Goal: Task Accomplishment & Management: Use online tool/utility

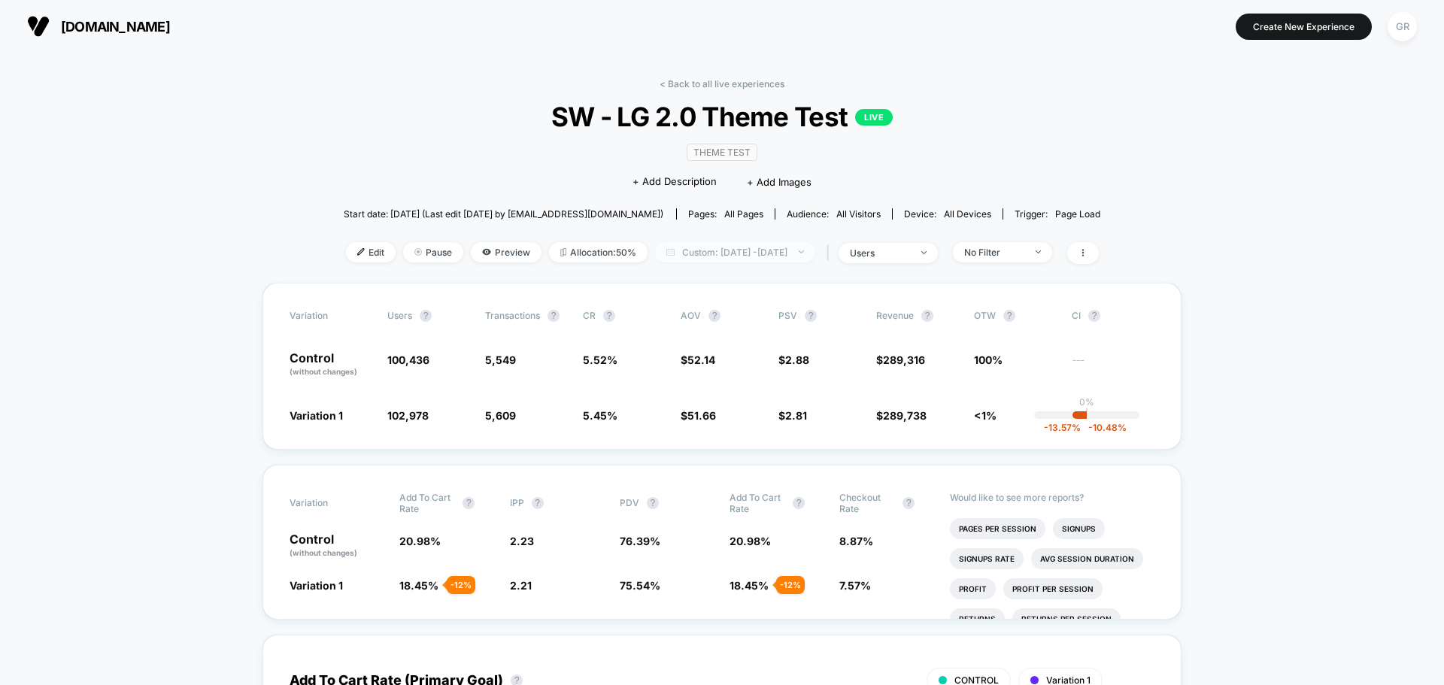
click at [759, 259] on span "Custom: [DATE] - [DATE]" at bounding box center [735, 252] width 160 height 20
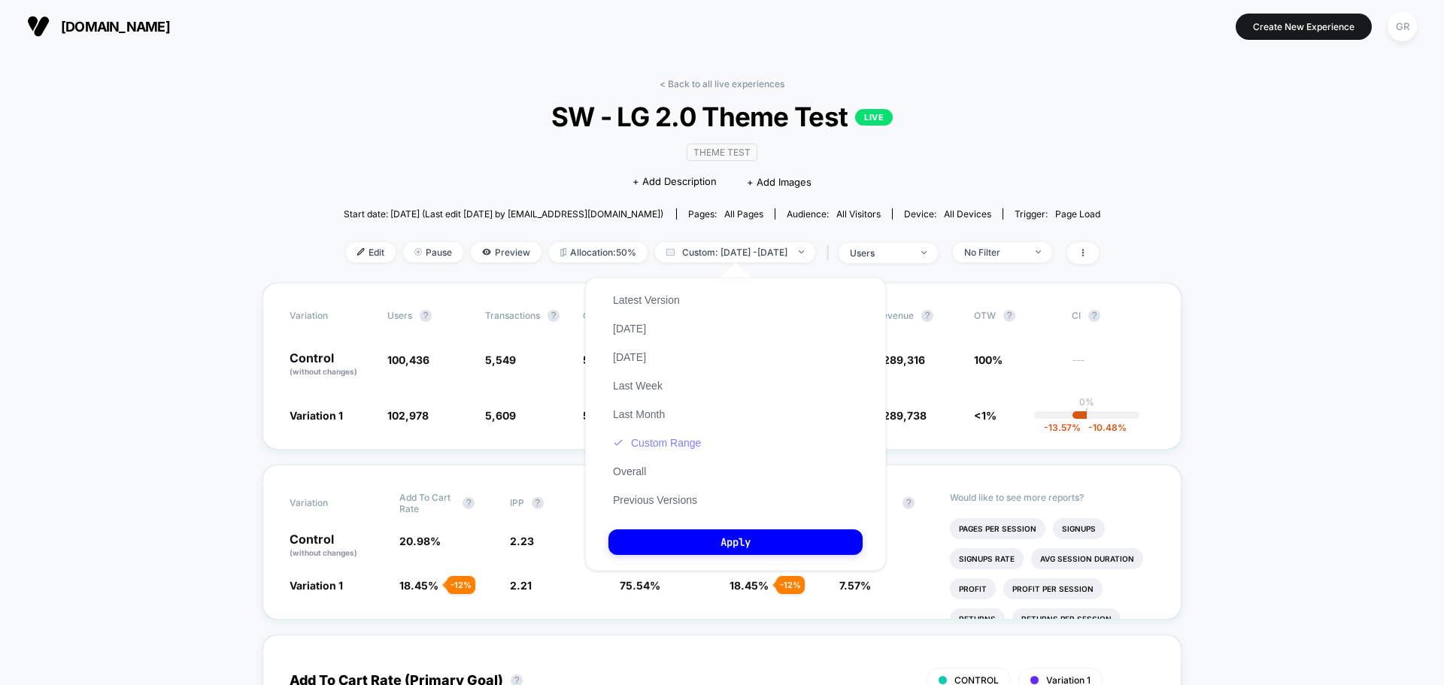
click at [662, 444] on button "Custom Range" at bounding box center [656, 443] width 97 height 14
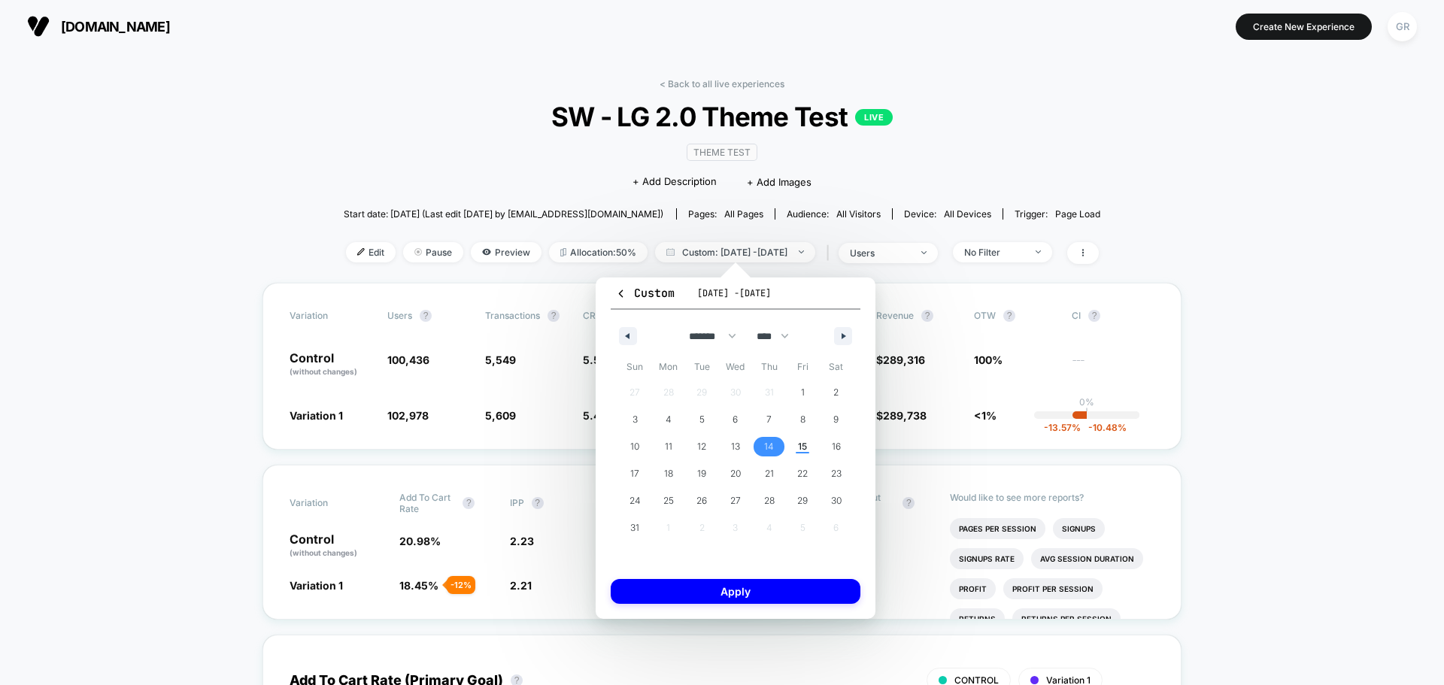
click at [769, 449] on span "14" at bounding box center [769, 446] width 10 height 27
click at [800, 448] on span "15" at bounding box center [802, 446] width 9 height 27
click at [816, 603] on button "Apply" at bounding box center [736, 591] width 250 height 25
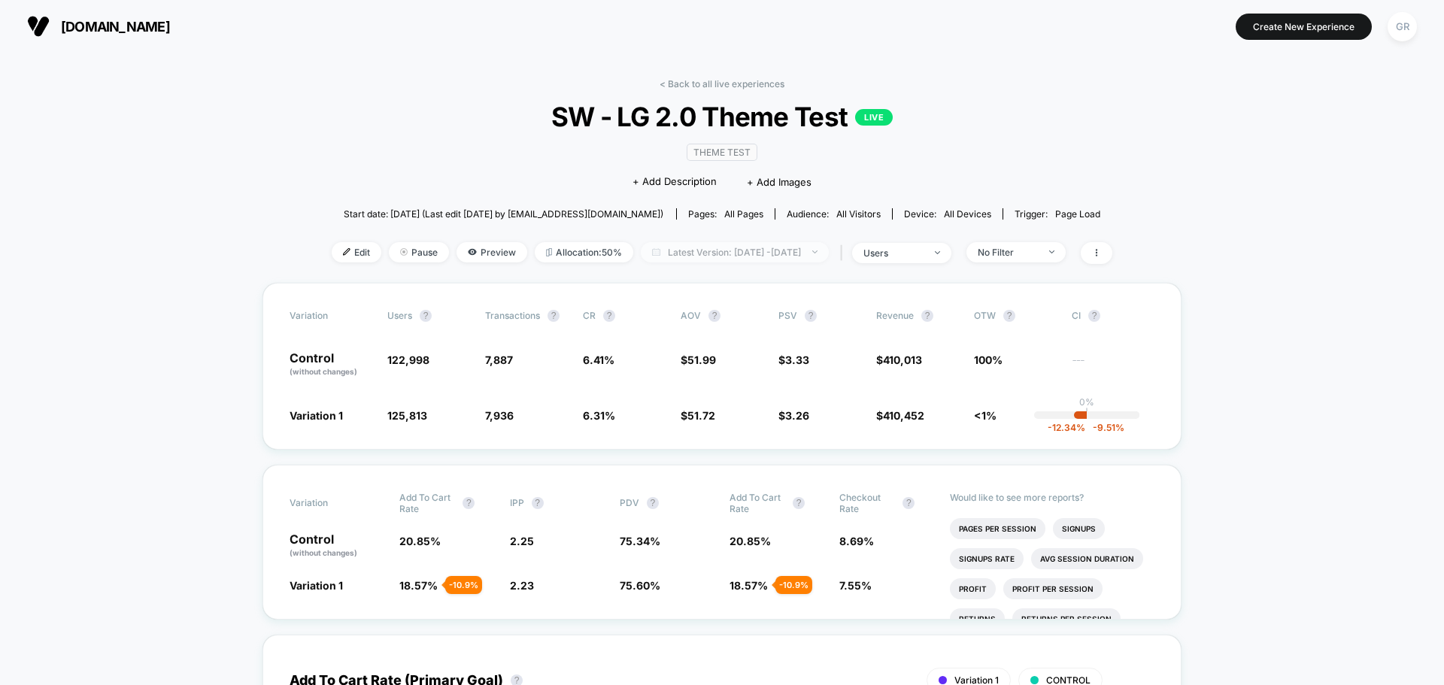
click at [700, 253] on span "Latest Version: [DATE] - [DATE]" at bounding box center [735, 252] width 188 height 20
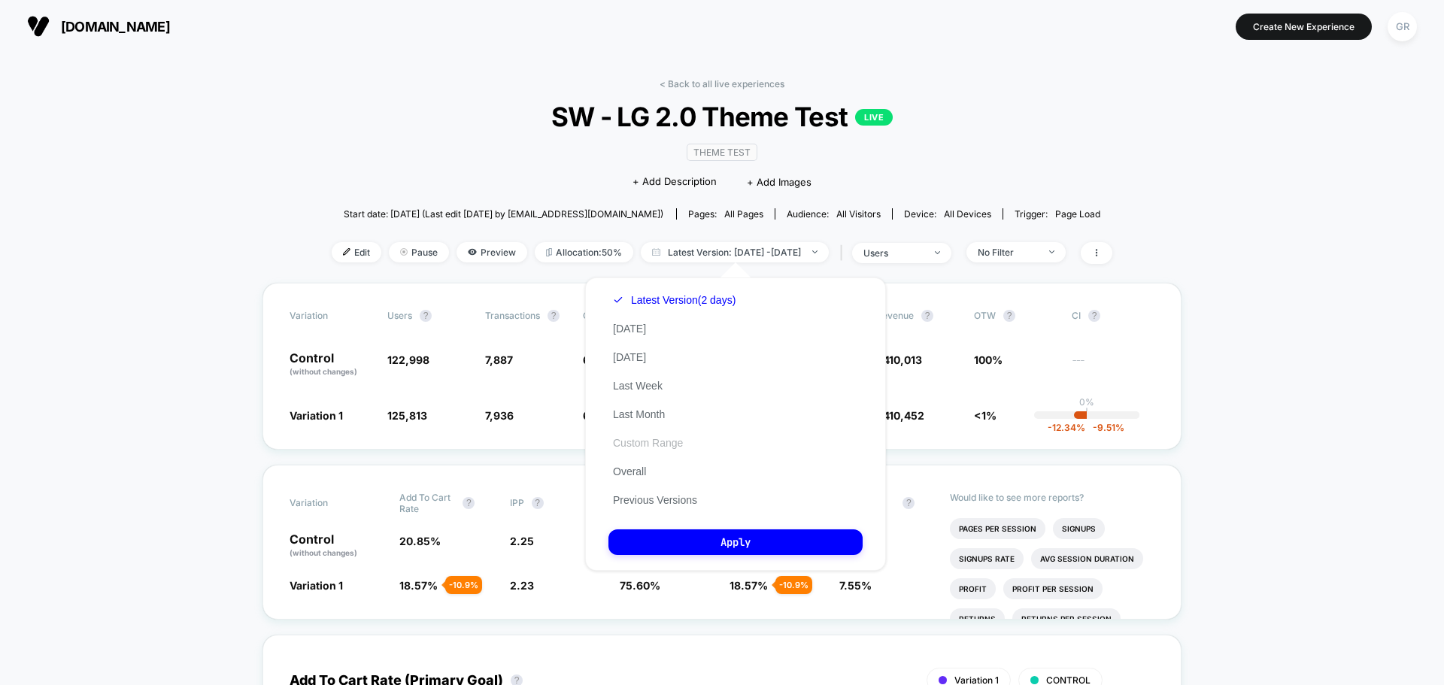
click at [651, 438] on button "Custom Range" at bounding box center [647, 443] width 79 height 14
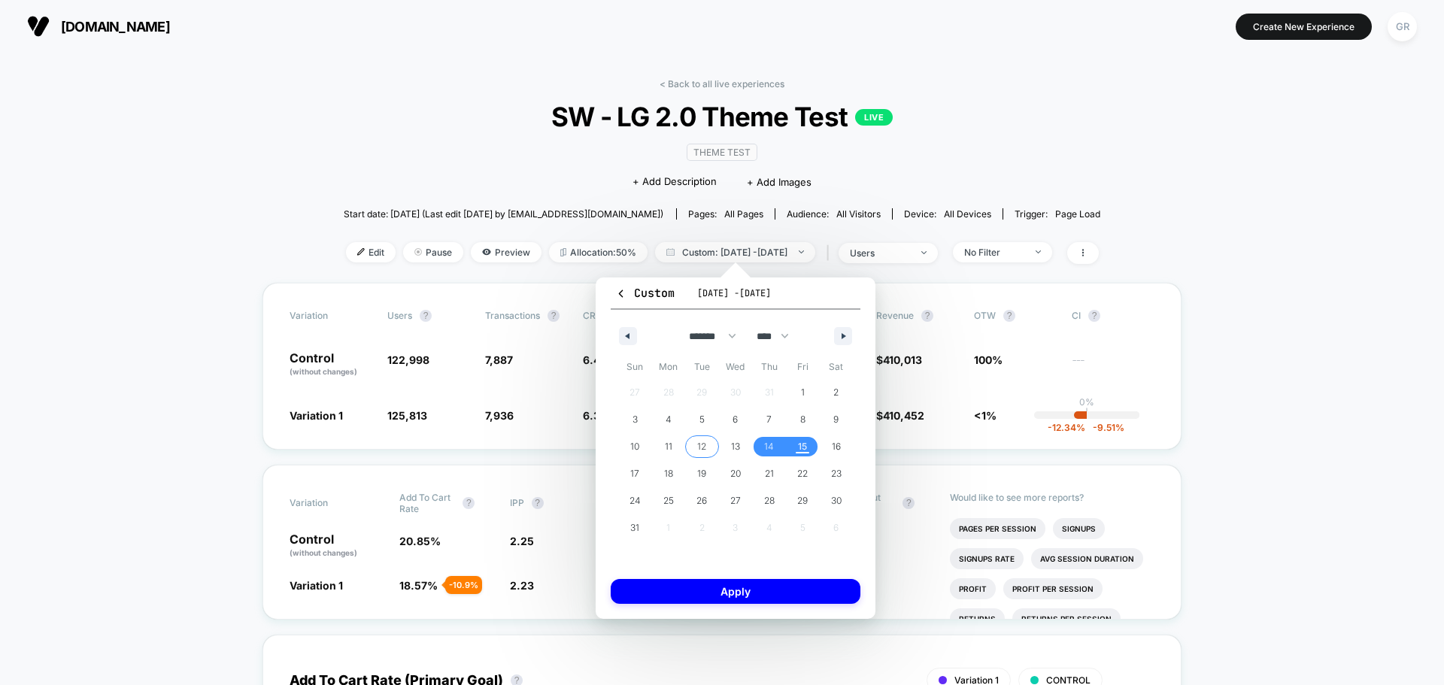
click at [696, 445] on span "12" at bounding box center [702, 447] width 34 height 20
click at [732, 444] on span "13" at bounding box center [735, 446] width 9 height 27
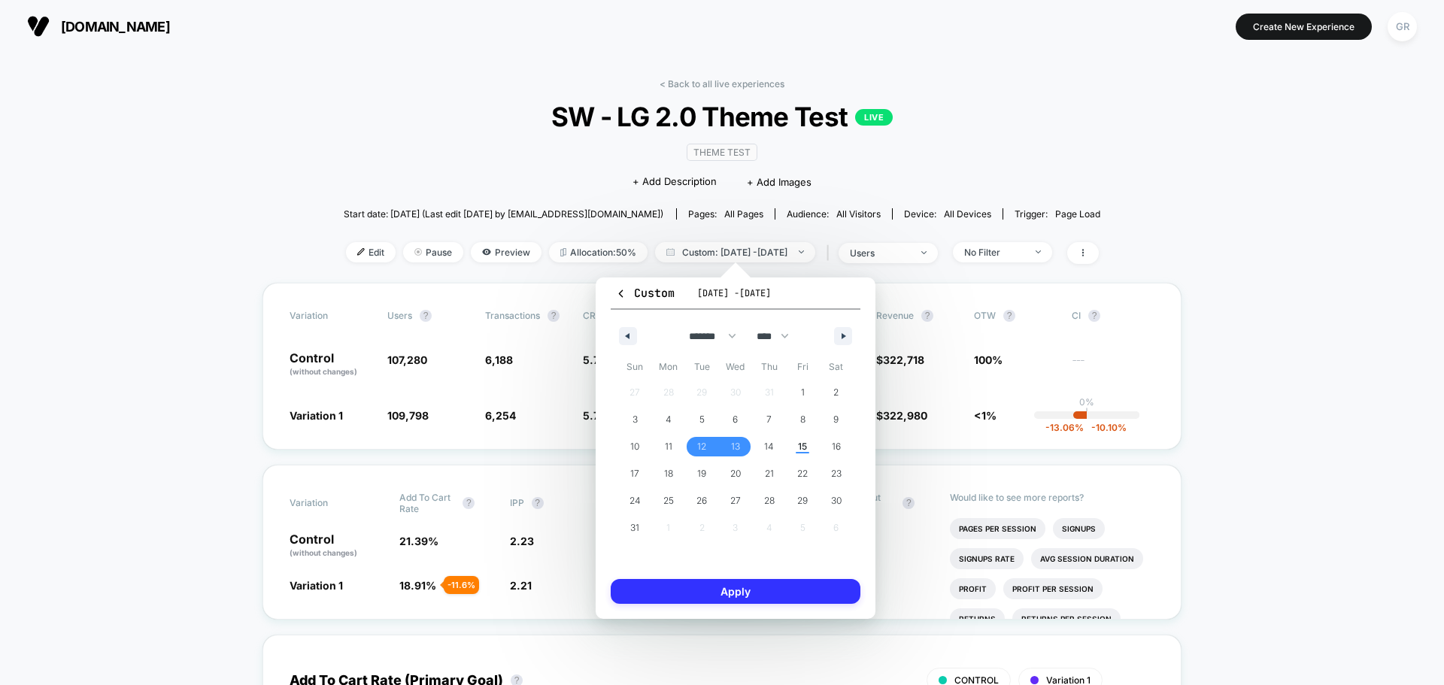
click at [766, 582] on button "Apply" at bounding box center [736, 591] width 250 height 25
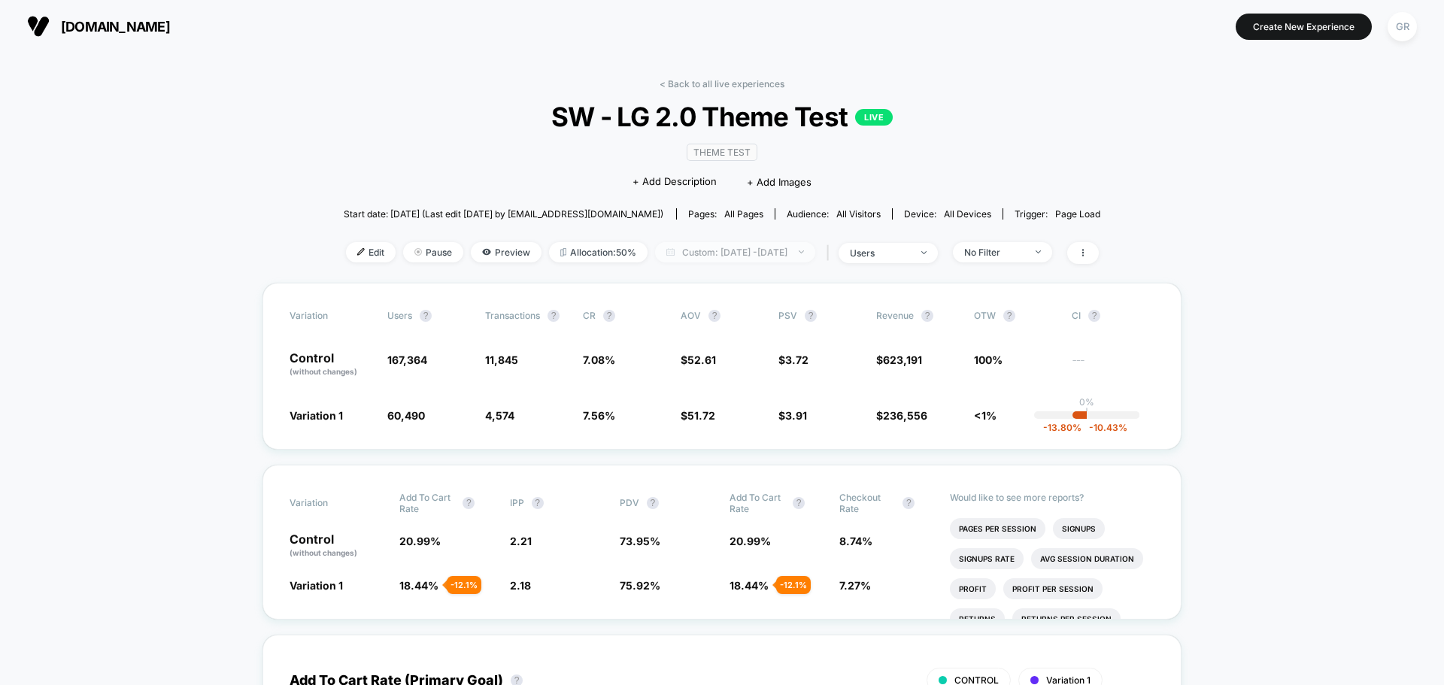
drag, startPoint x: 747, startPoint y: 251, endPoint x: 751, endPoint y: 259, distance: 8.4
click at [746, 251] on span "Custom: [DATE] - [DATE]" at bounding box center [735, 252] width 160 height 20
select select "*"
select select "****"
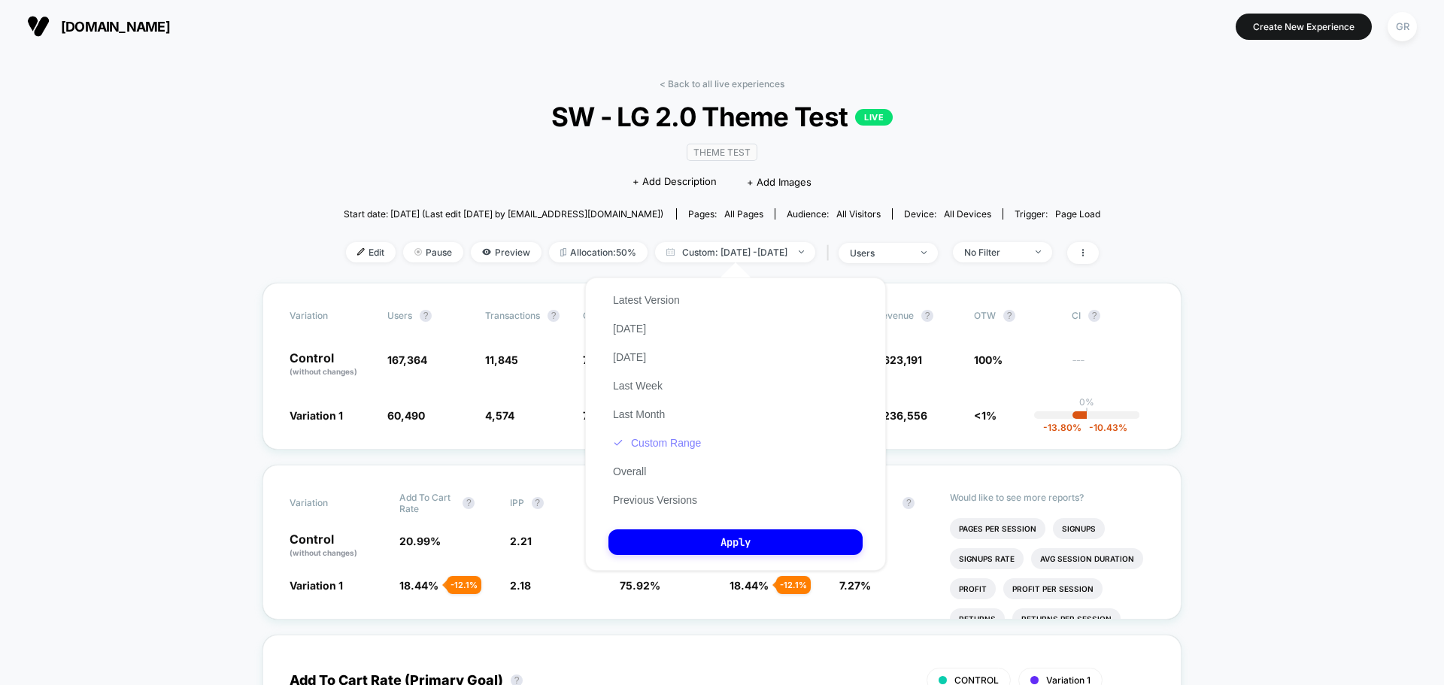
click at [663, 441] on button "Custom Range" at bounding box center [656, 443] width 97 height 14
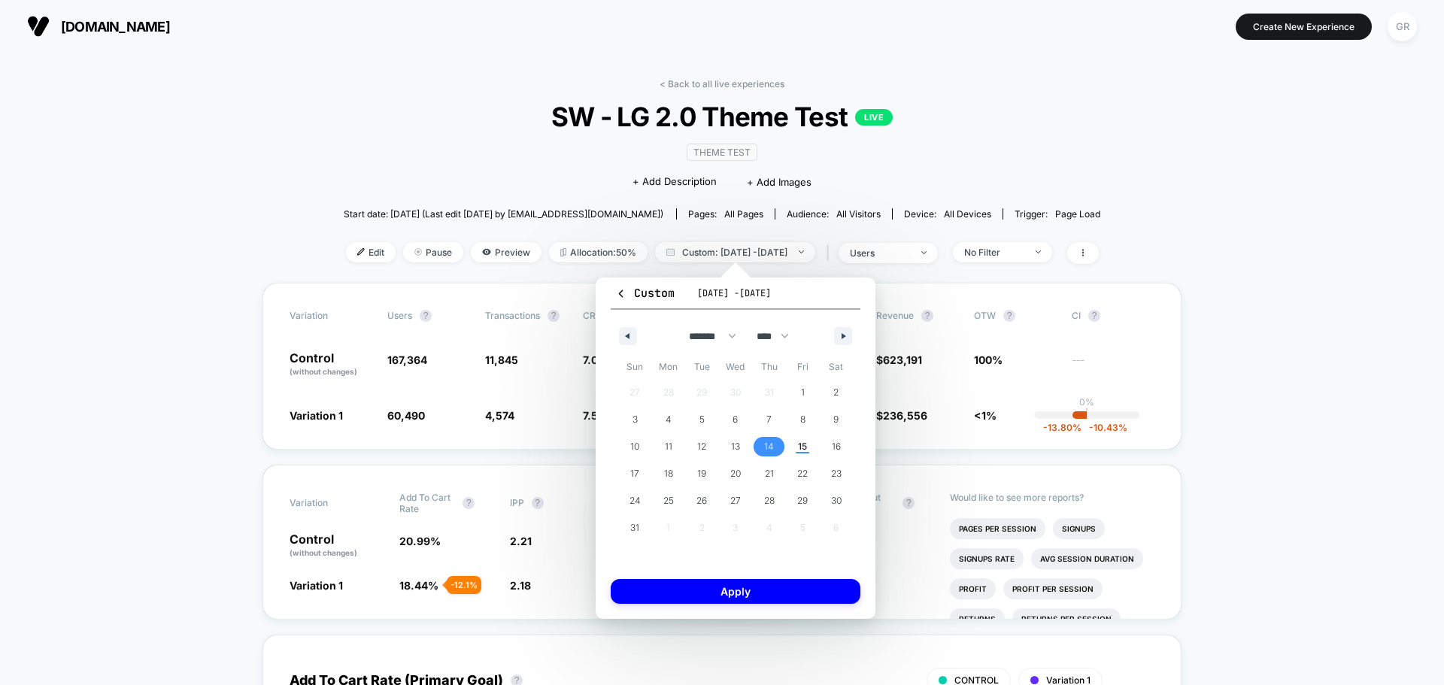
click at [769, 449] on span "14" at bounding box center [769, 446] width 10 height 27
click at [811, 448] on span "15" at bounding box center [803, 447] width 34 height 20
click at [788, 584] on button "Apply" at bounding box center [736, 591] width 250 height 25
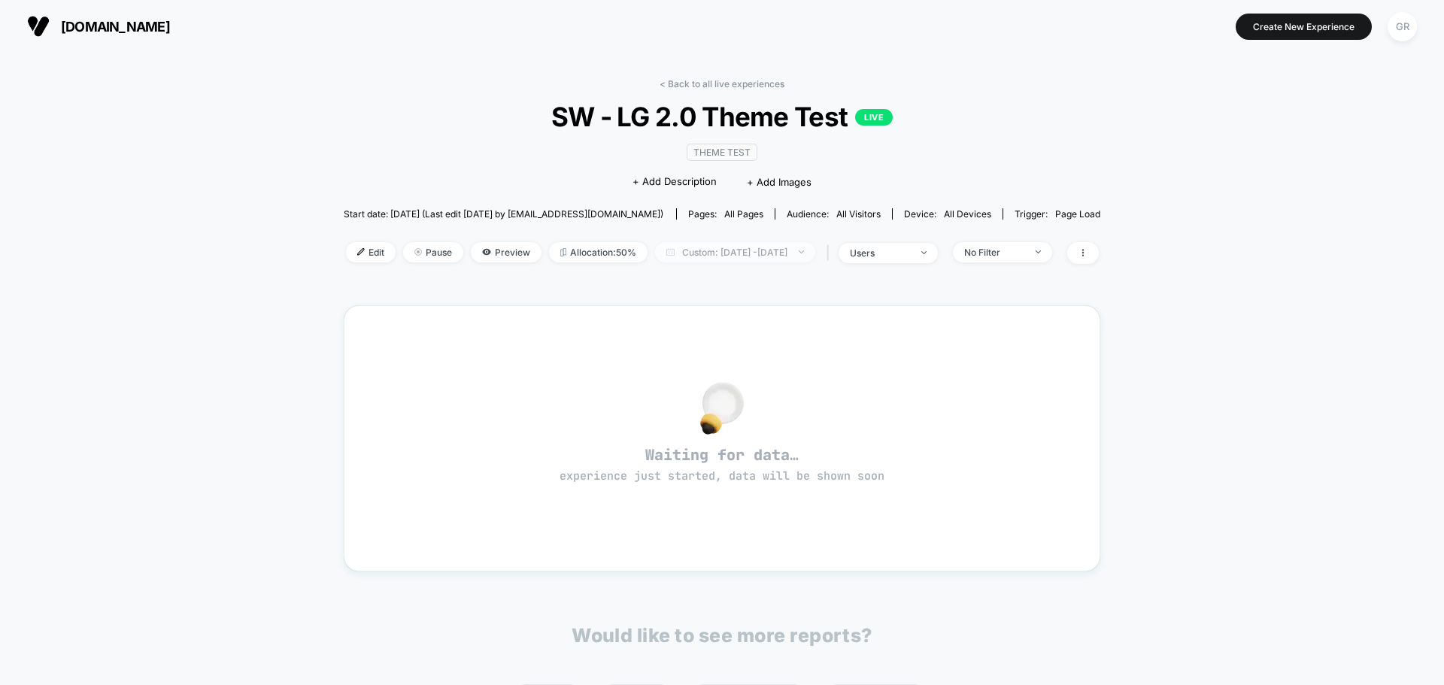
click at [760, 257] on span "Custom: [DATE] - [DATE]" at bounding box center [735, 252] width 160 height 20
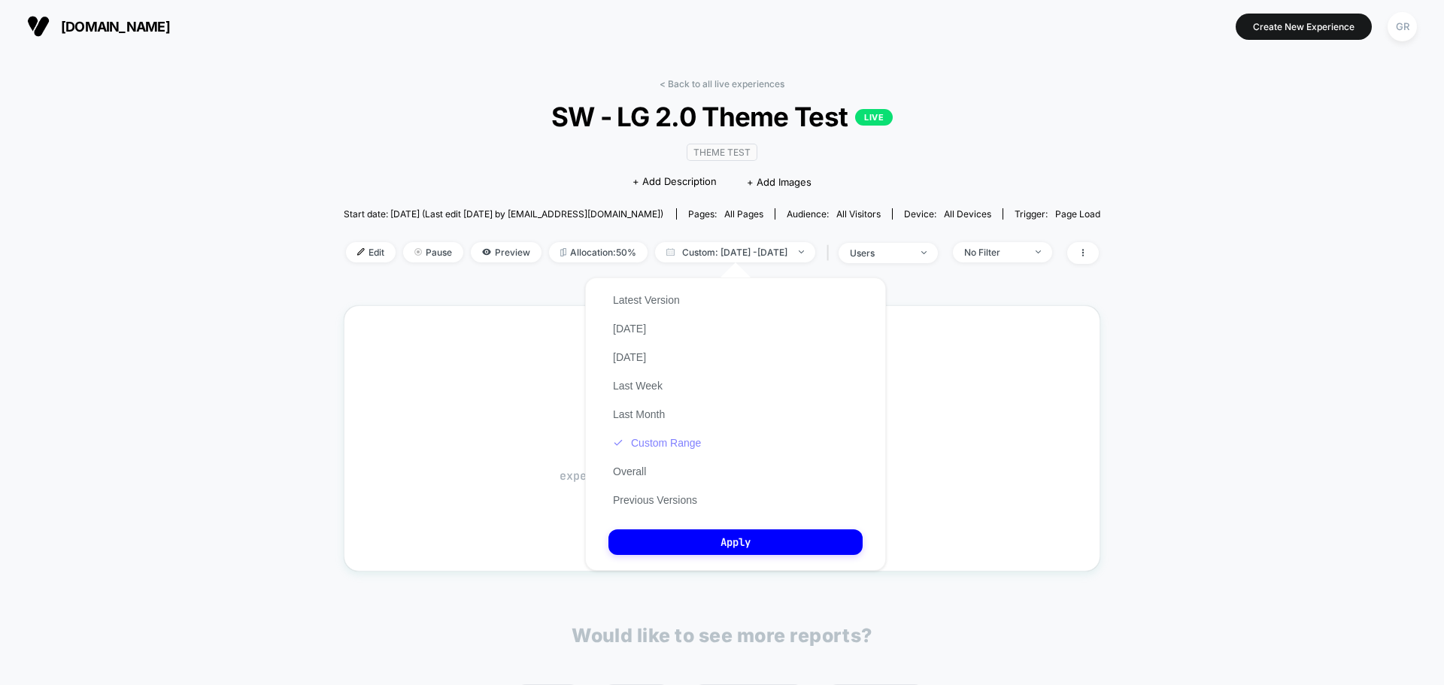
click at [681, 444] on button "Custom Range" at bounding box center [656, 443] width 97 height 14
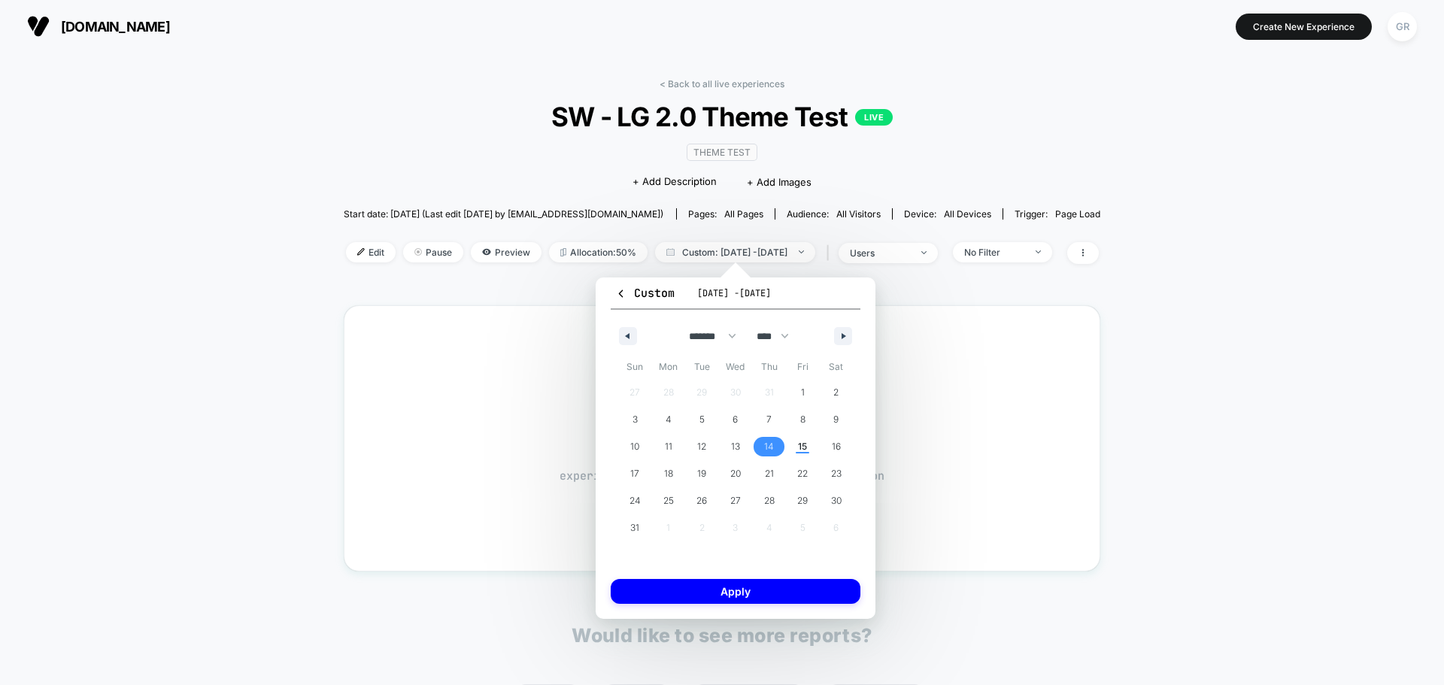
click at [765, 446] on span "14" at bounding box center [769, 446] width 10 height 27
click at [802, 444] on span "15" at bounding box center [802, 446] width 9 height 27
click at [769, 587] on button "Apply" at bounding box center [736, 591] width 250 height 25
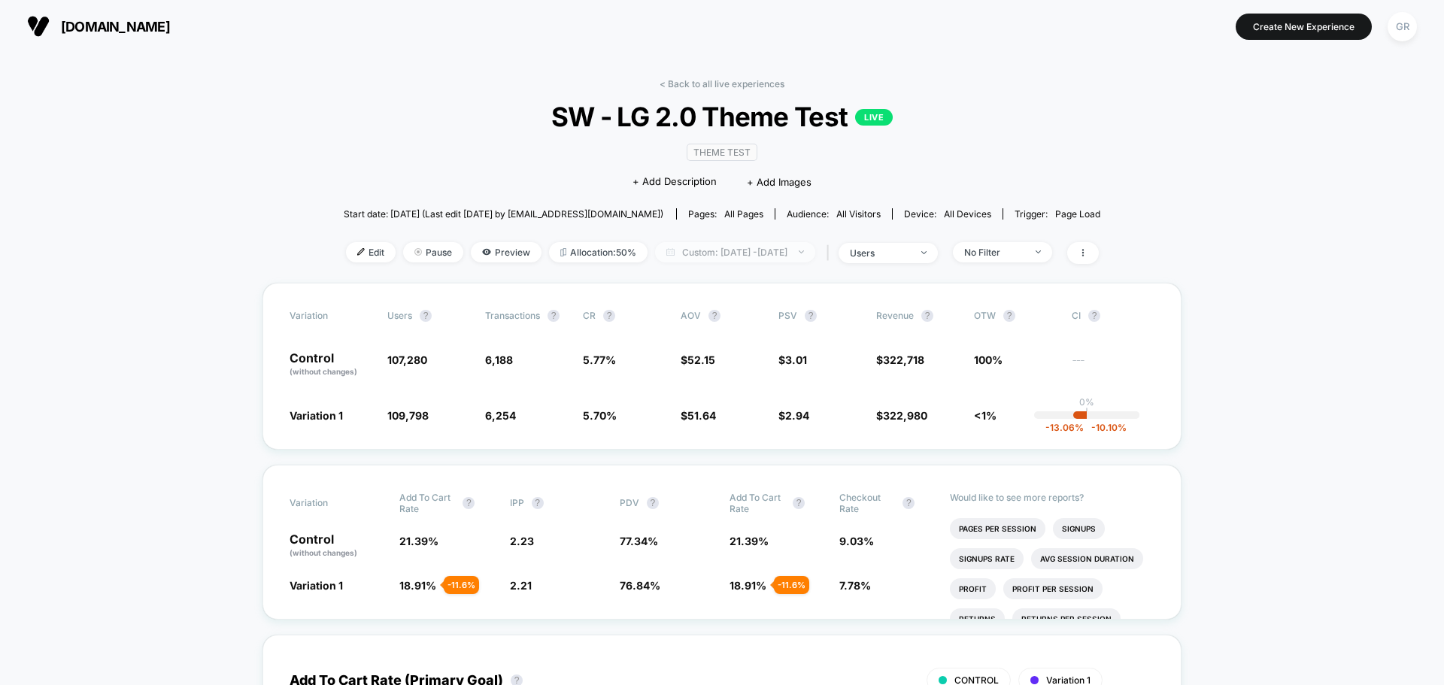
click at [784, 249] on span "Custom: [DATE] - [DATE]" at bounding box center [735, 252] width 160 height 20
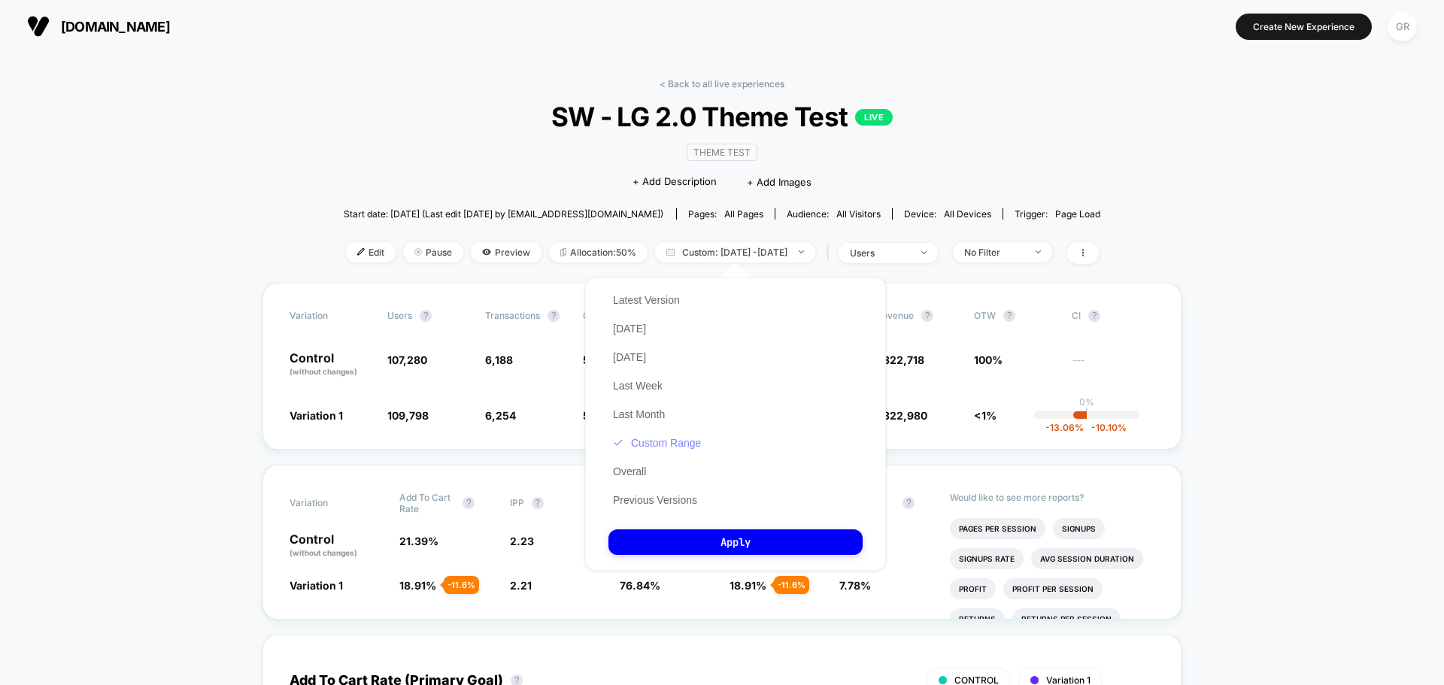
click at [673, 442] on button "Custom Range" at bounding box center [656, 443] width 97 height 14
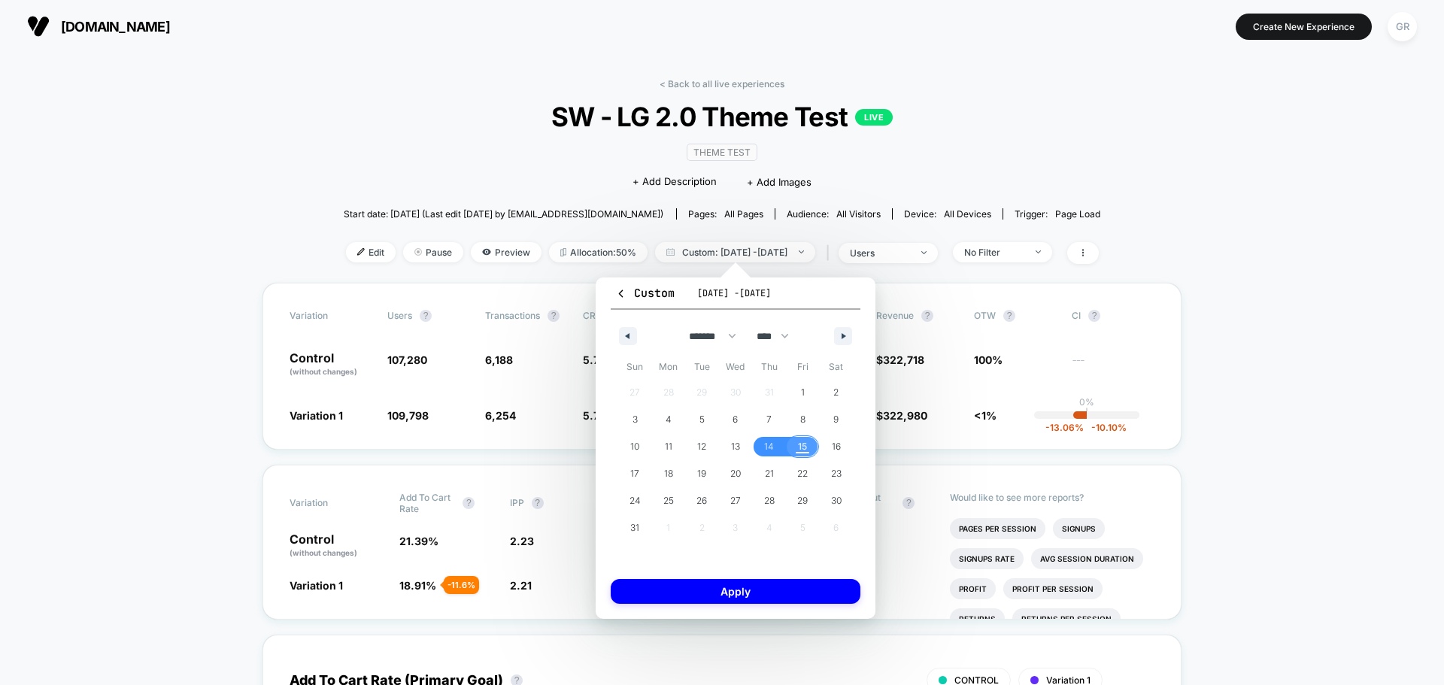
click at [799, 444] on span "15" at bounding box center [802, 446] width 9 height 27
click at [777, 594] on button "Apply" at bounding box center [736, 591] width 250 height 25
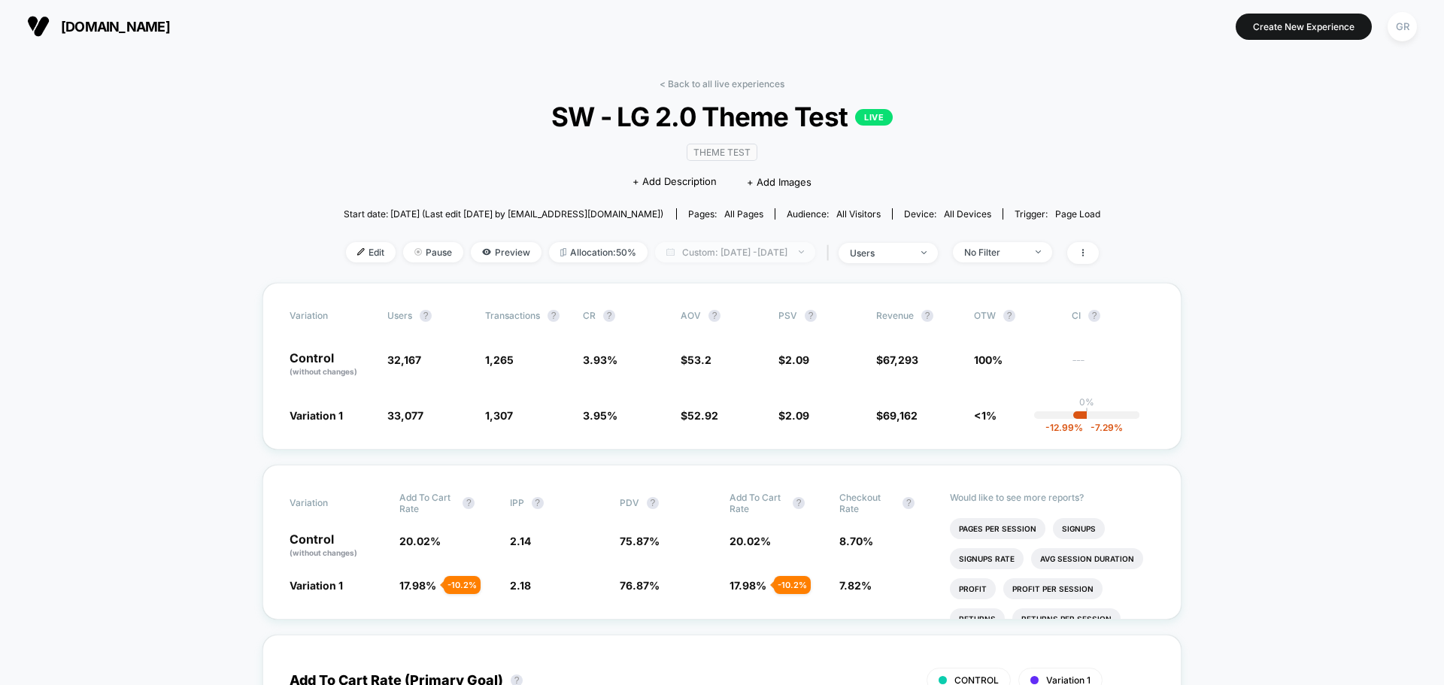
click at [763, 244] on span "Custom: [DATE] - [DATE]" at bounding box center [735, 252] width 160 height 20
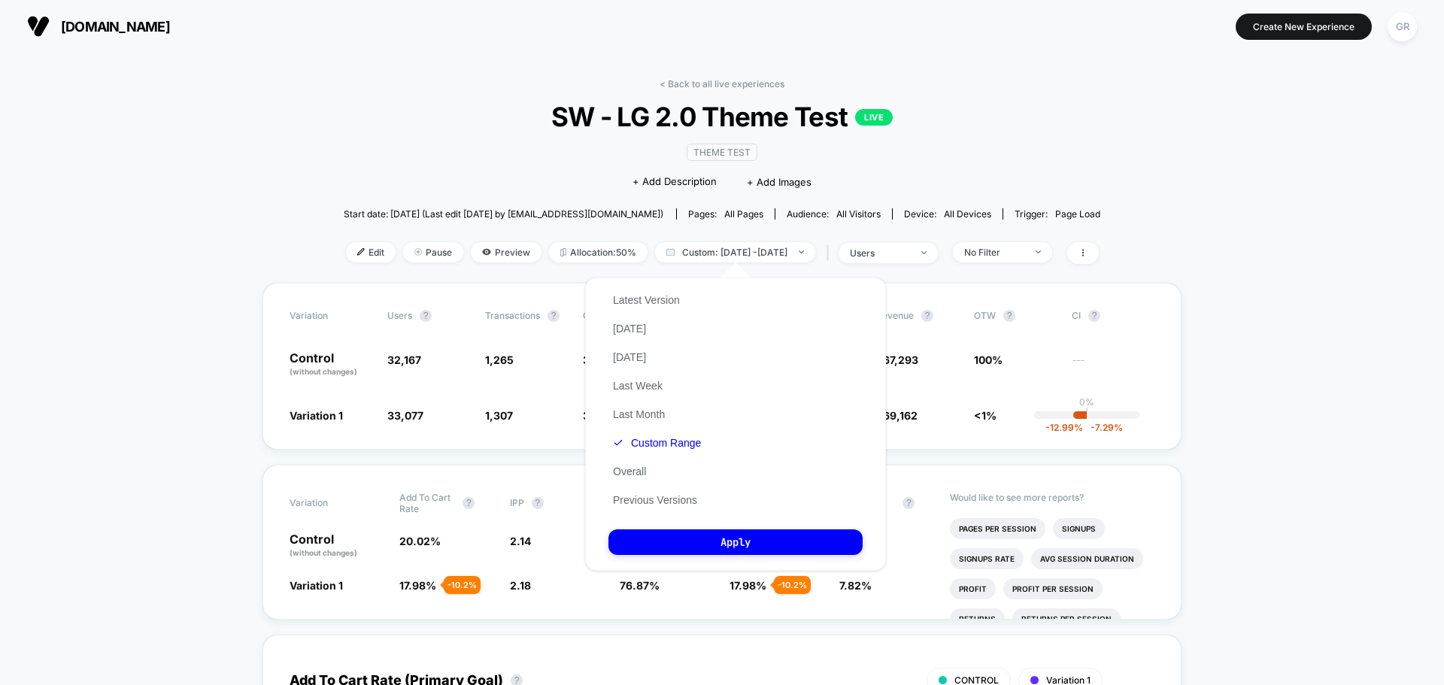
click at [666, 450] on div "Latest Version [DATE] [DATE] Last Week Last Month Custom Range Overall Previous…" at bounding box center [656, 400] width 97 height 229
click at [672, 443] on button "Custom Range" at bounding box center [656, 443] width 97 height 14
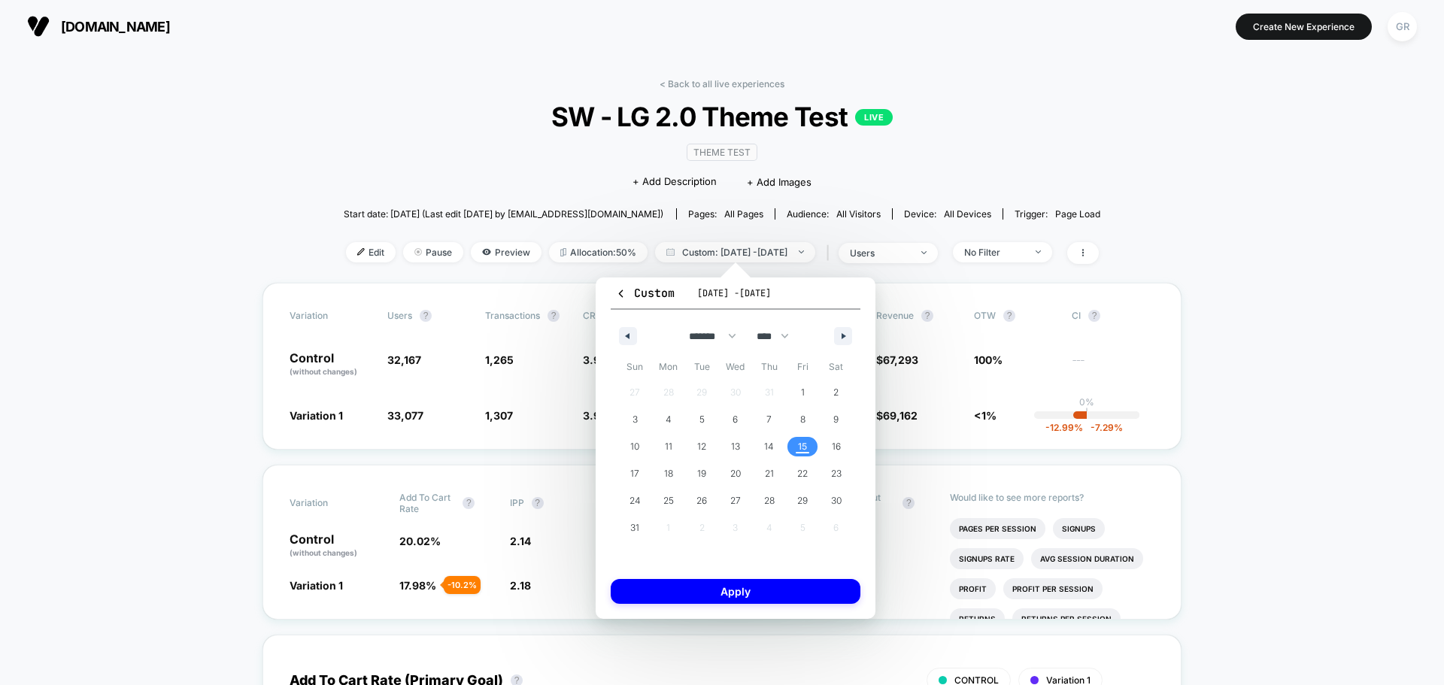
click at [807, 450] on span "15" at bounding box center [802, 446] width 9 height 27
click at [820, 589] on button "Apply" at bounding box center [736, 591] width 250 height 25
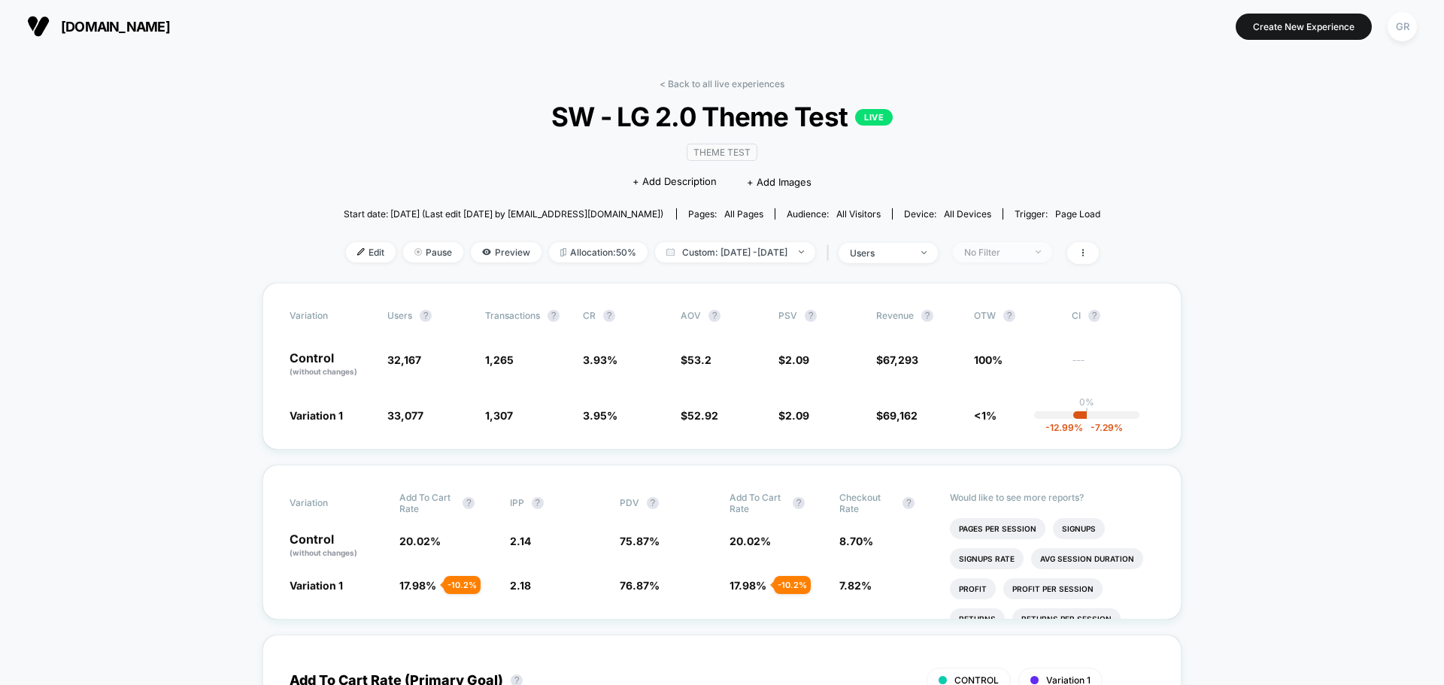
click at [1023, 253] on div "No Filter" at bounding box center [994, 252] width 60 height 11
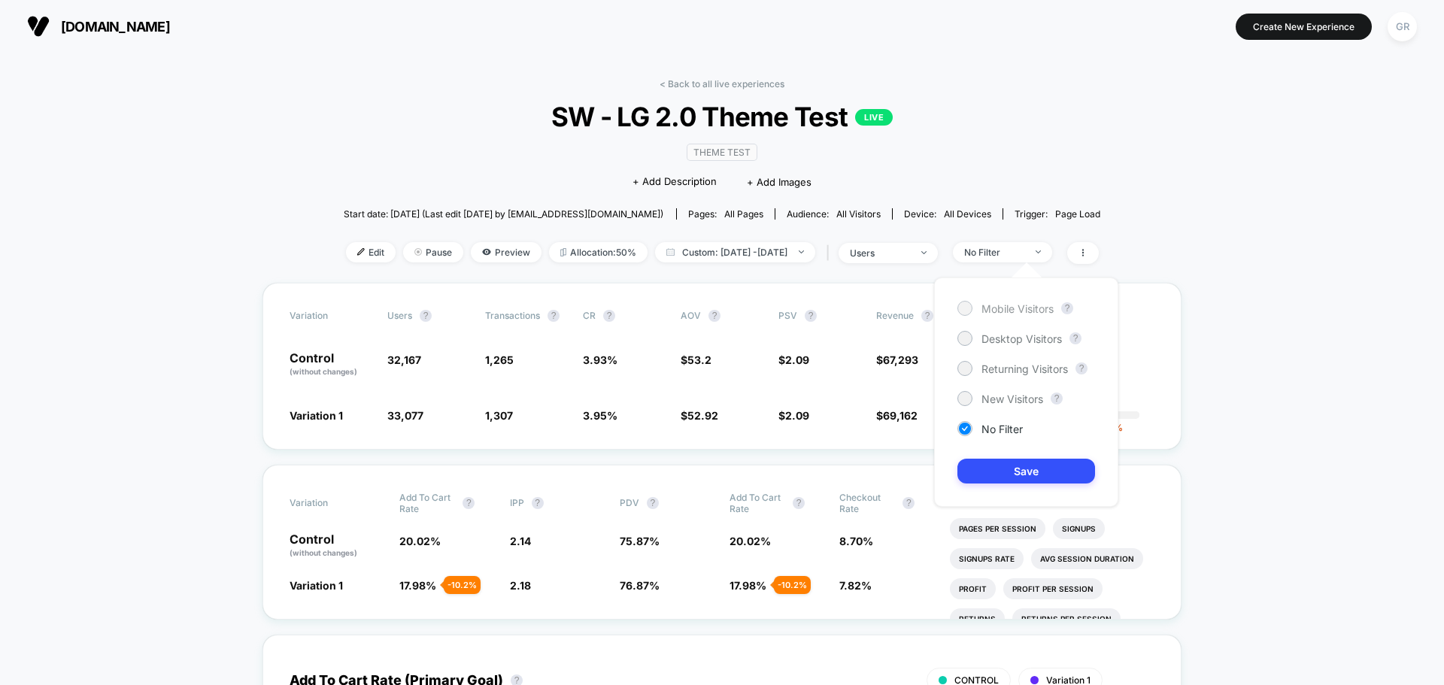
click at [1005, 309] on span "Mobile Visitors" at bounding box center [1017, 308] width 72 height 13
click at [1030, 472] on button "Save" at bounding box center [1026, 471] width 138 height 25
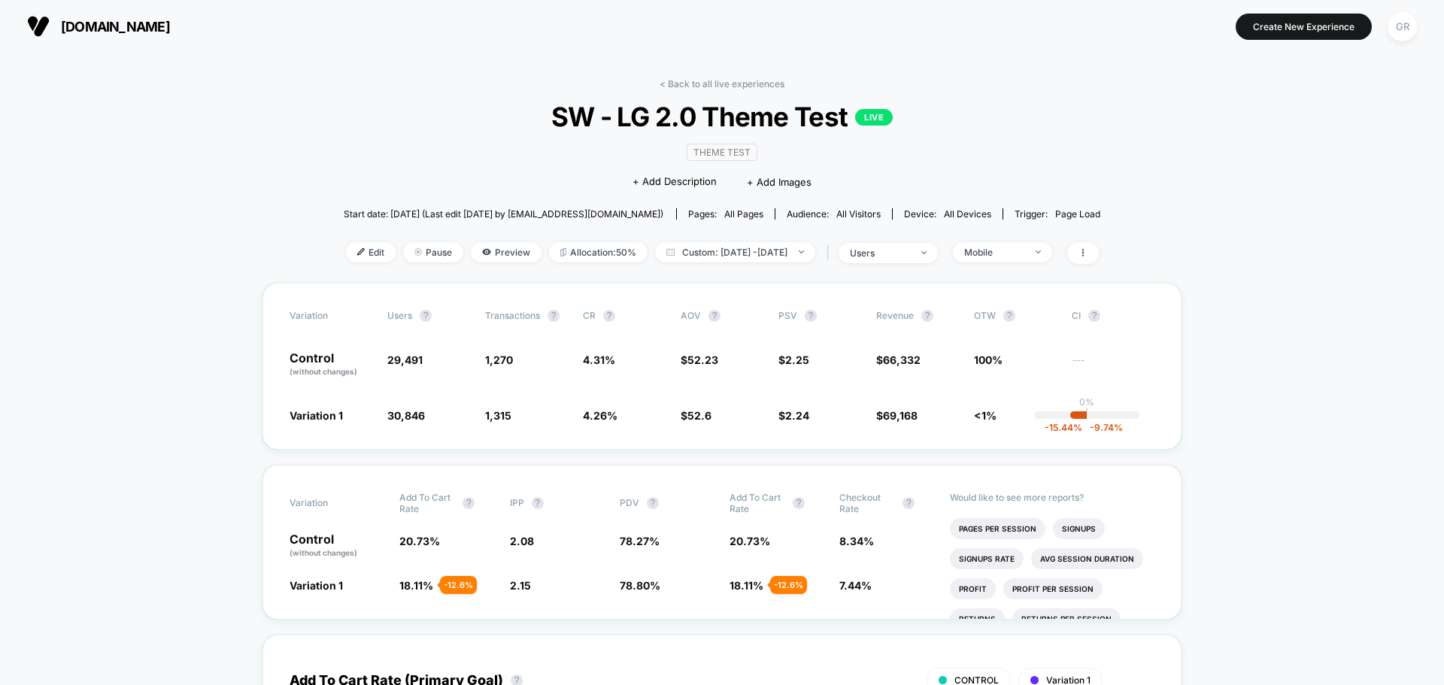
click at [1008, 241] on div "< Back to all live experiences SW - LG 2.0 Theme Test LIVE Theme Test Click to …" at bounding box center [722, 180] width 757 height 205
click at [1012, 247] on div "Mobile" at bounding box center [994, 252] width 60 height 11
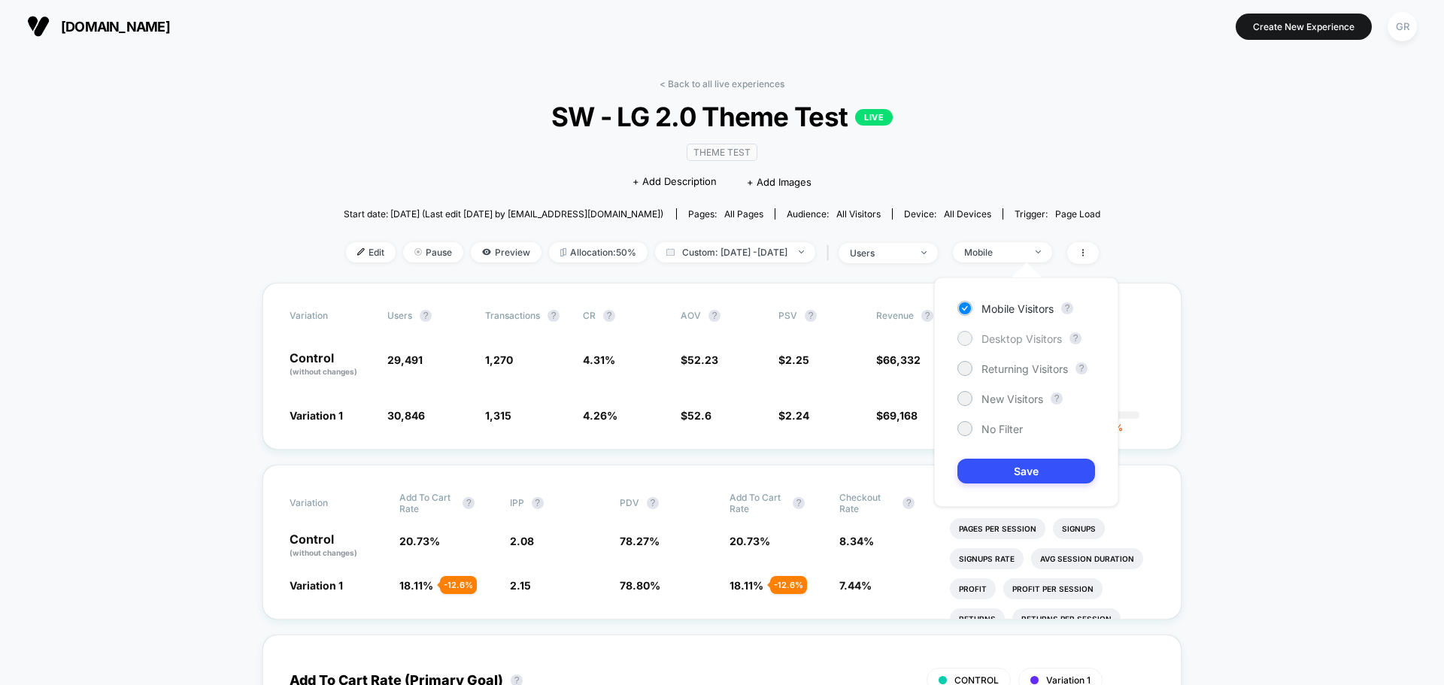
click at [1013, 339] on span "Desktop Visitors" at bounding box center [1021, 338] width 80 height 13
click at [1045, 480] on button "Save" at bounding box center [1026, 471] width 138 height 25
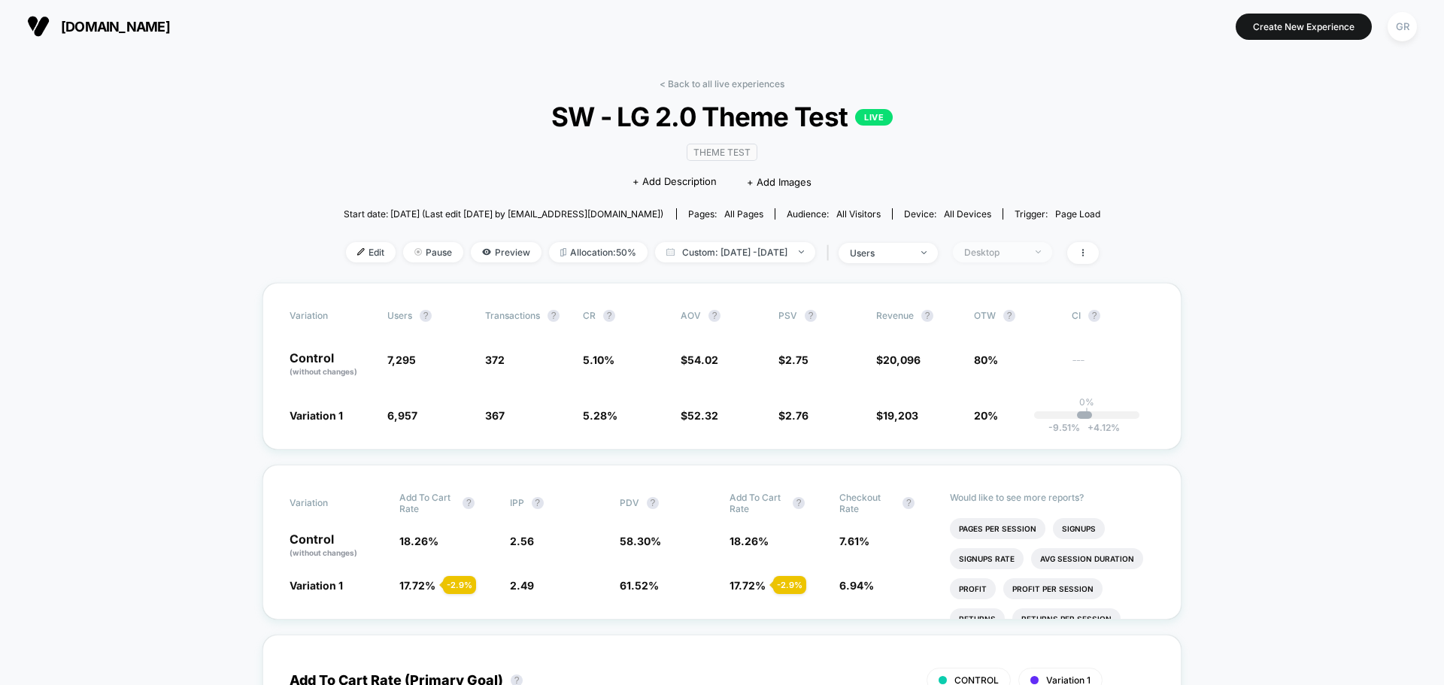
click at [1024, 253] on div "Desktop" at bounding box center [994, 252] width 60 height 11
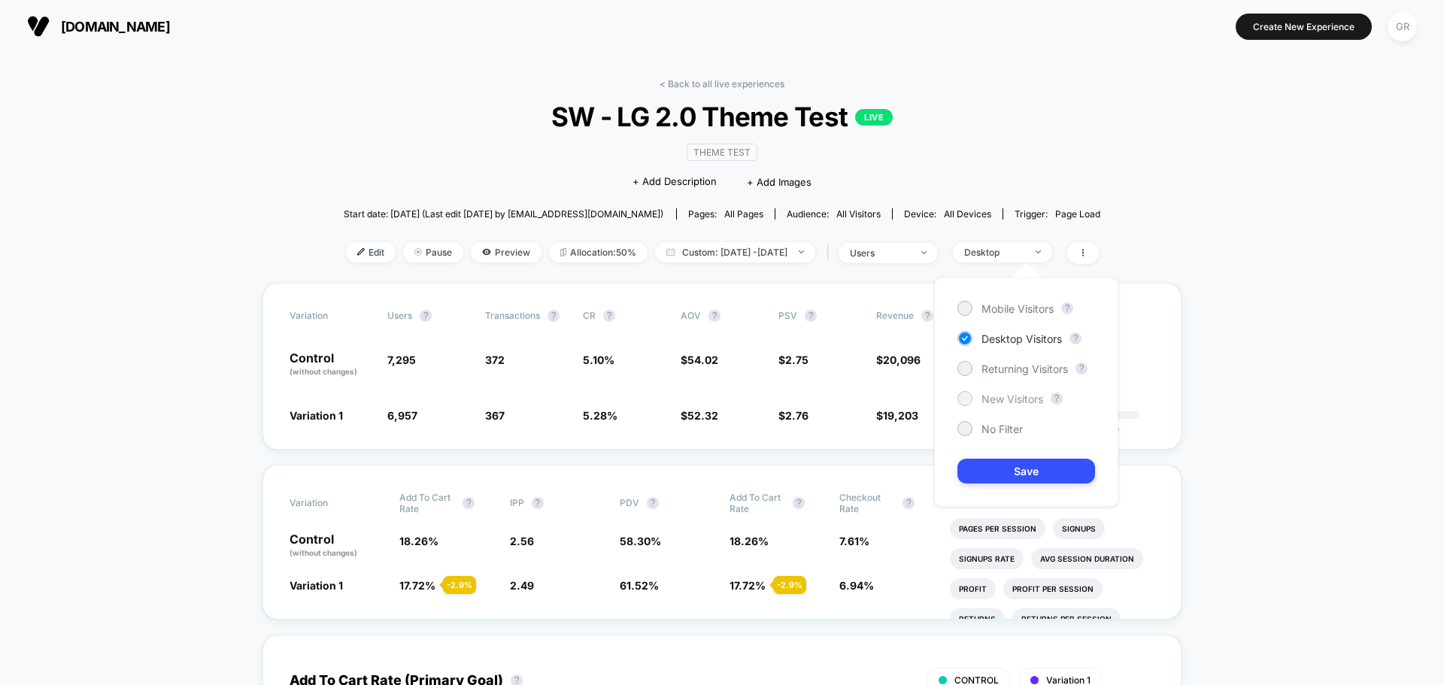
click at [991, 403] on span "New Visitors" at bounding box center [1012, 399] width 62 height 13
click at [1027, 470] on button "Save" at bounding box center [1026, 471] width 138 height 25
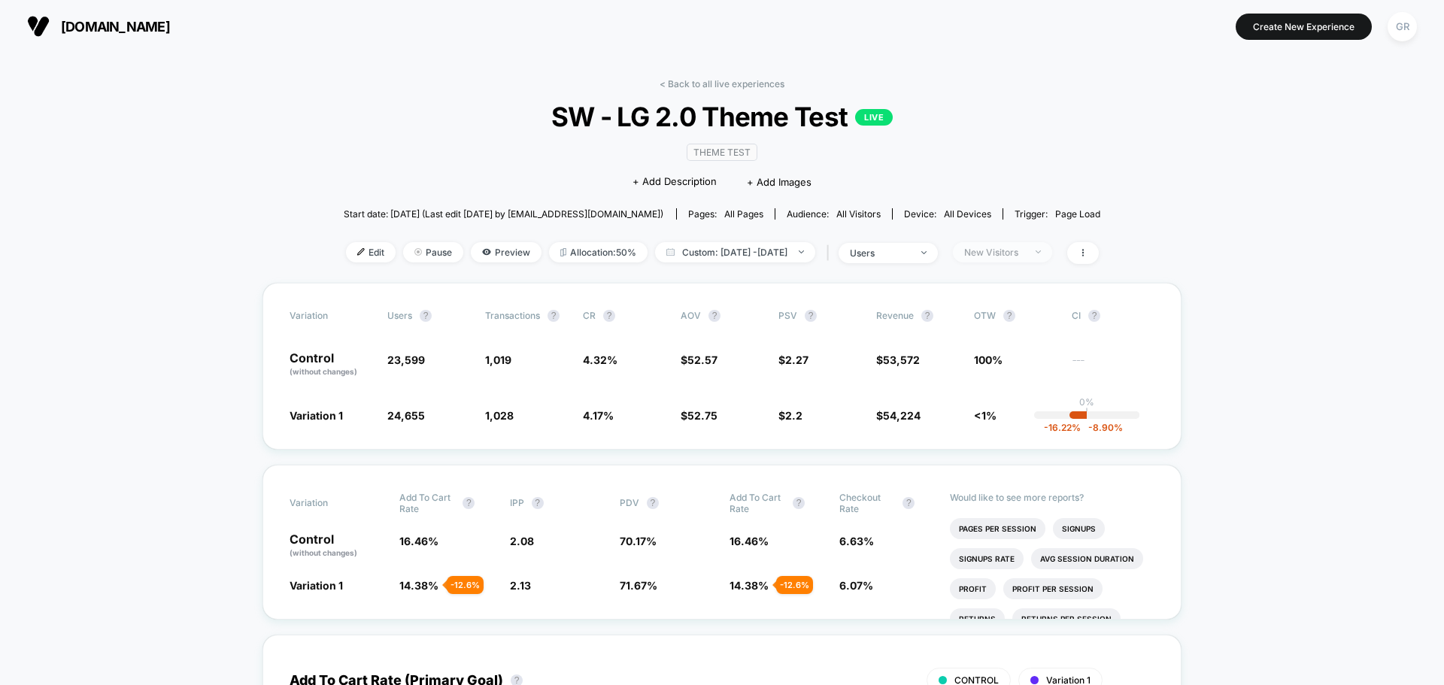
click at [1024, 249] on div "New Visitors" at bounding box center [994, 252] width 60 height 11
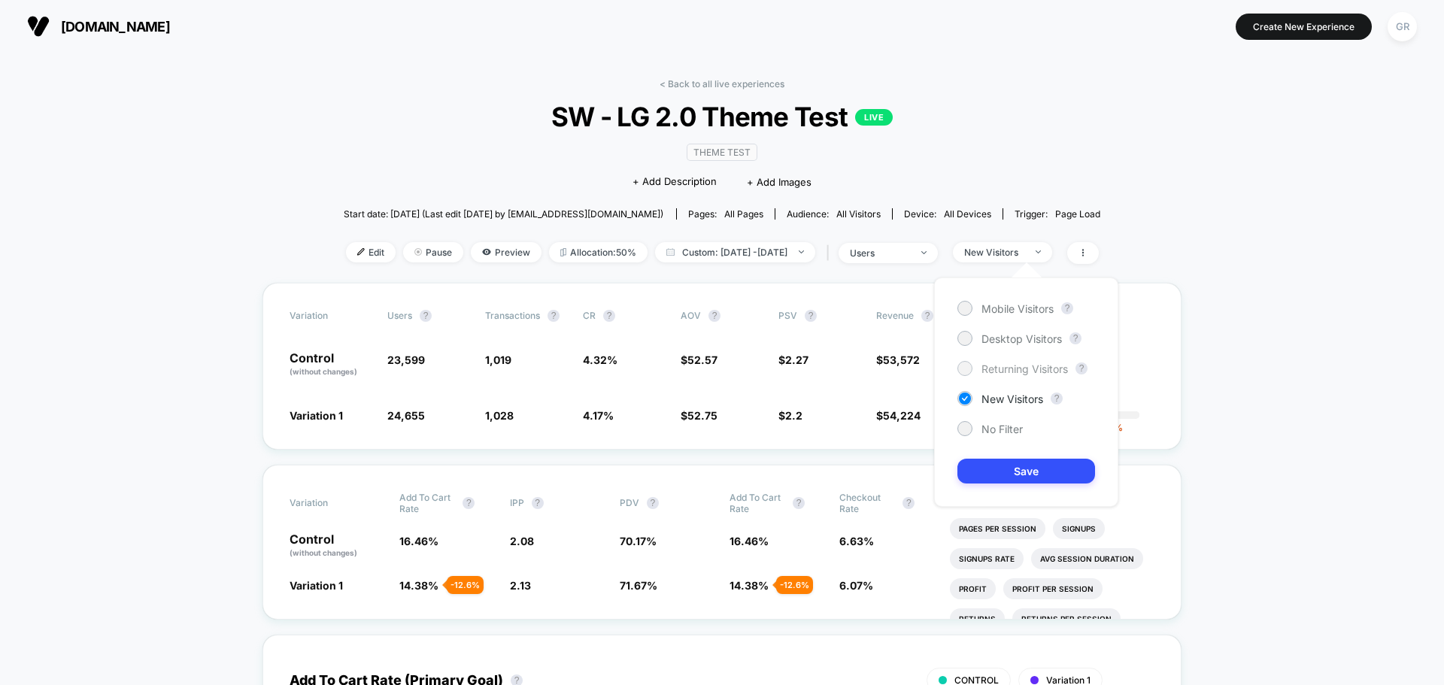
click at [1023, 369] on span "Returning Visitors" at bounding box center [1024, 368] width 86 height 13
click at [1063, 474] on button "Save" at bounding box center [1026, 471] width 138 height 25
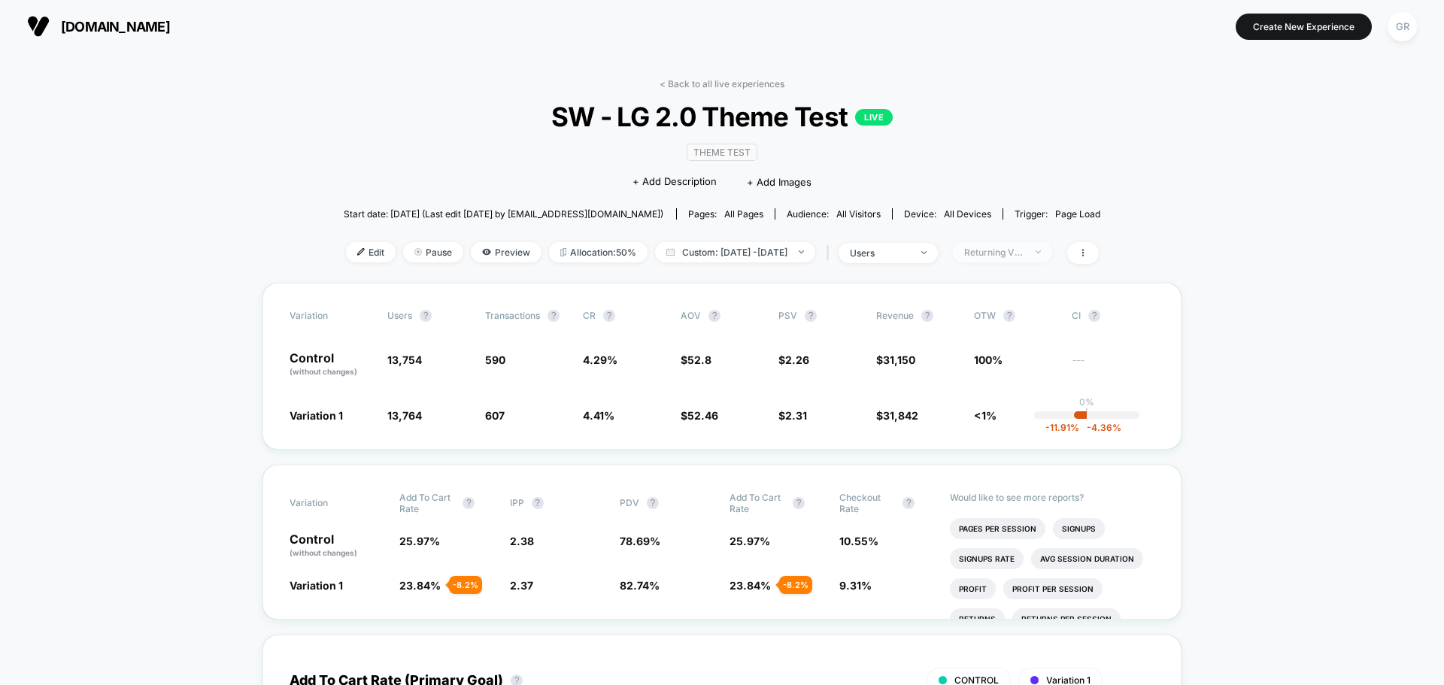
click at [1024, 251] on div "Returning Visitors" at bounding box center [994, 252] width 60 height 11
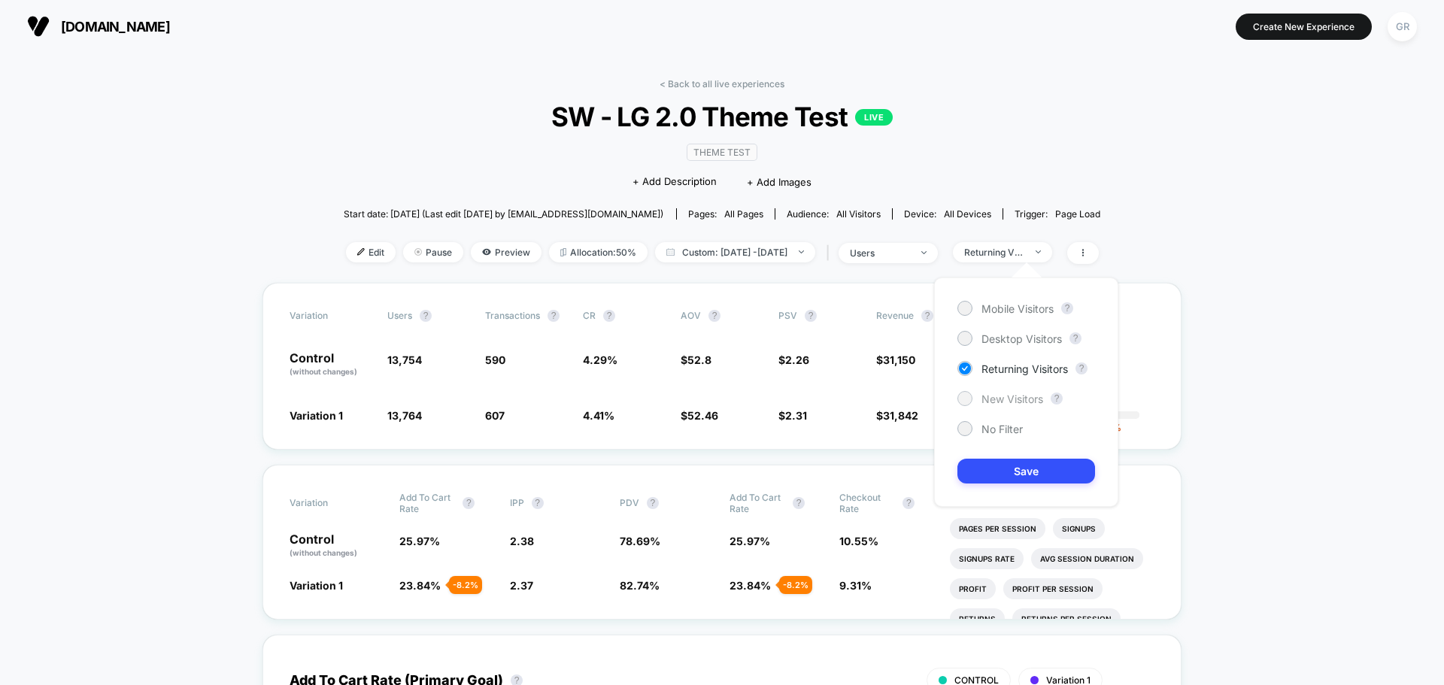
click at [998, 402] on span "New Visitors" at bounding box center [1012, 399] width 62 height 13
click at [1021, 474] on button "Save" at bounding box center [1026, 471] width 138 height 25
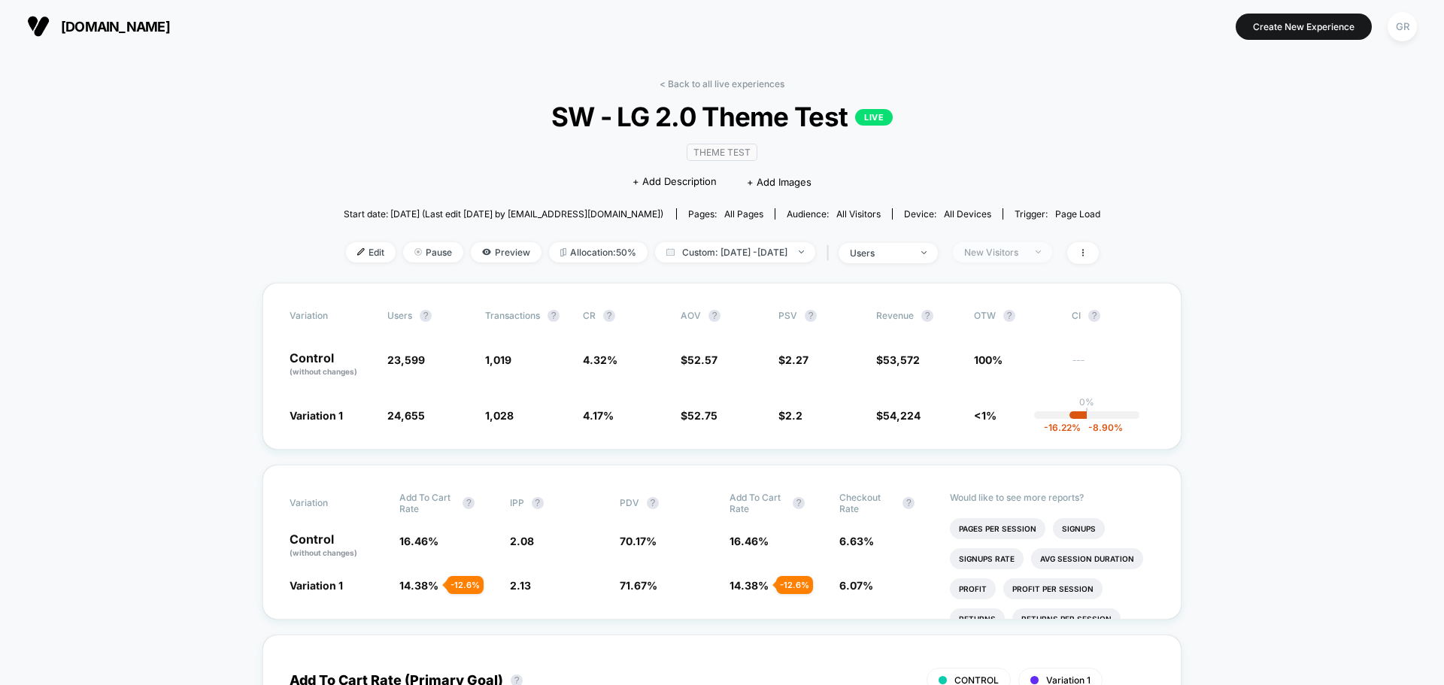
click at [1024, 254] on div "New Visitors" at bounding box center [994, 252] width 60 height 11
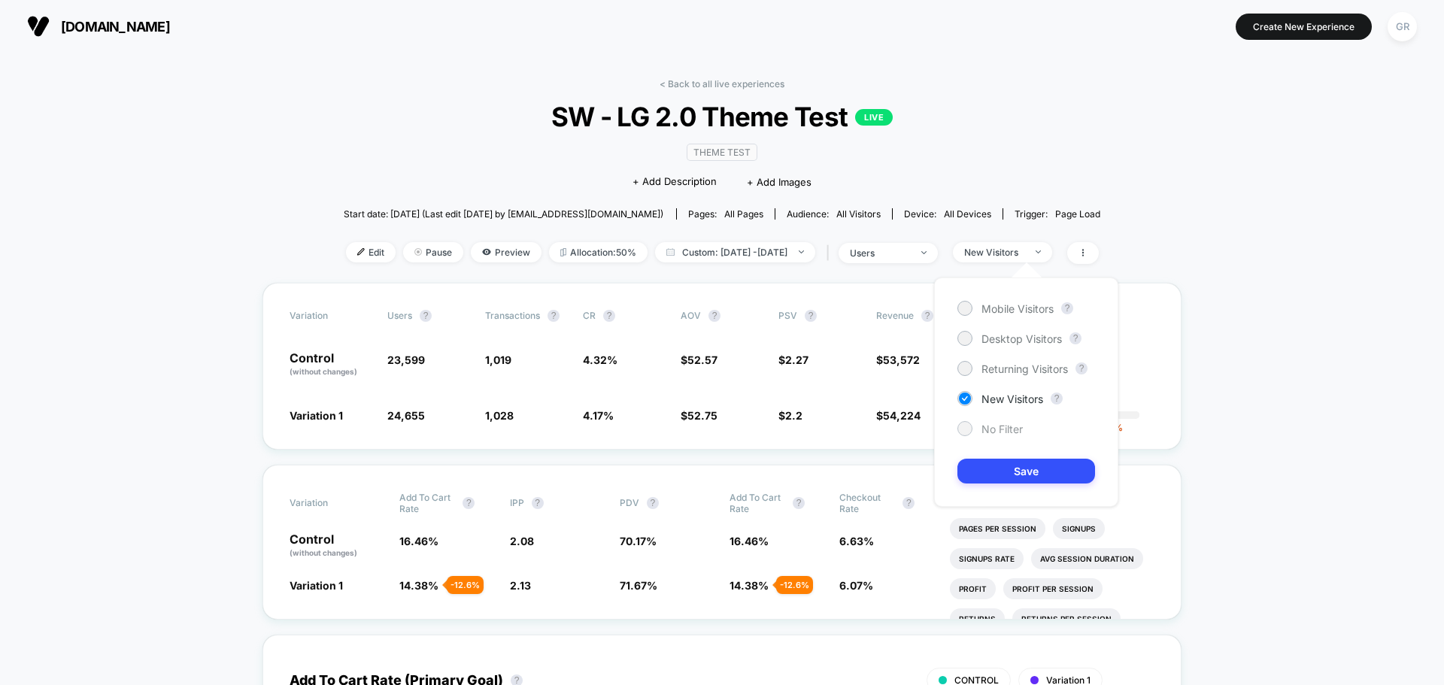
drag, startPoint x: 998, startPoint y: 420, endPoint x: 993, endPoint y: 429, distance: 9.4
click at [997, 422] on div "Mobile Visitors ? Desktop Visitors ? Returning Visitors ? New Visitors ? No Fil…" at bounding box center [1026, 392] width 184 height 229
click at [993, 429] on span "No Filter" at bounding box center [1001, 429] width 41 height 13
click at [1027, 460] on button "Save" at bounding box center [1026, 471] width 138 height 25
